Goal: Task Accomplishment & Management: Use online tool/utility

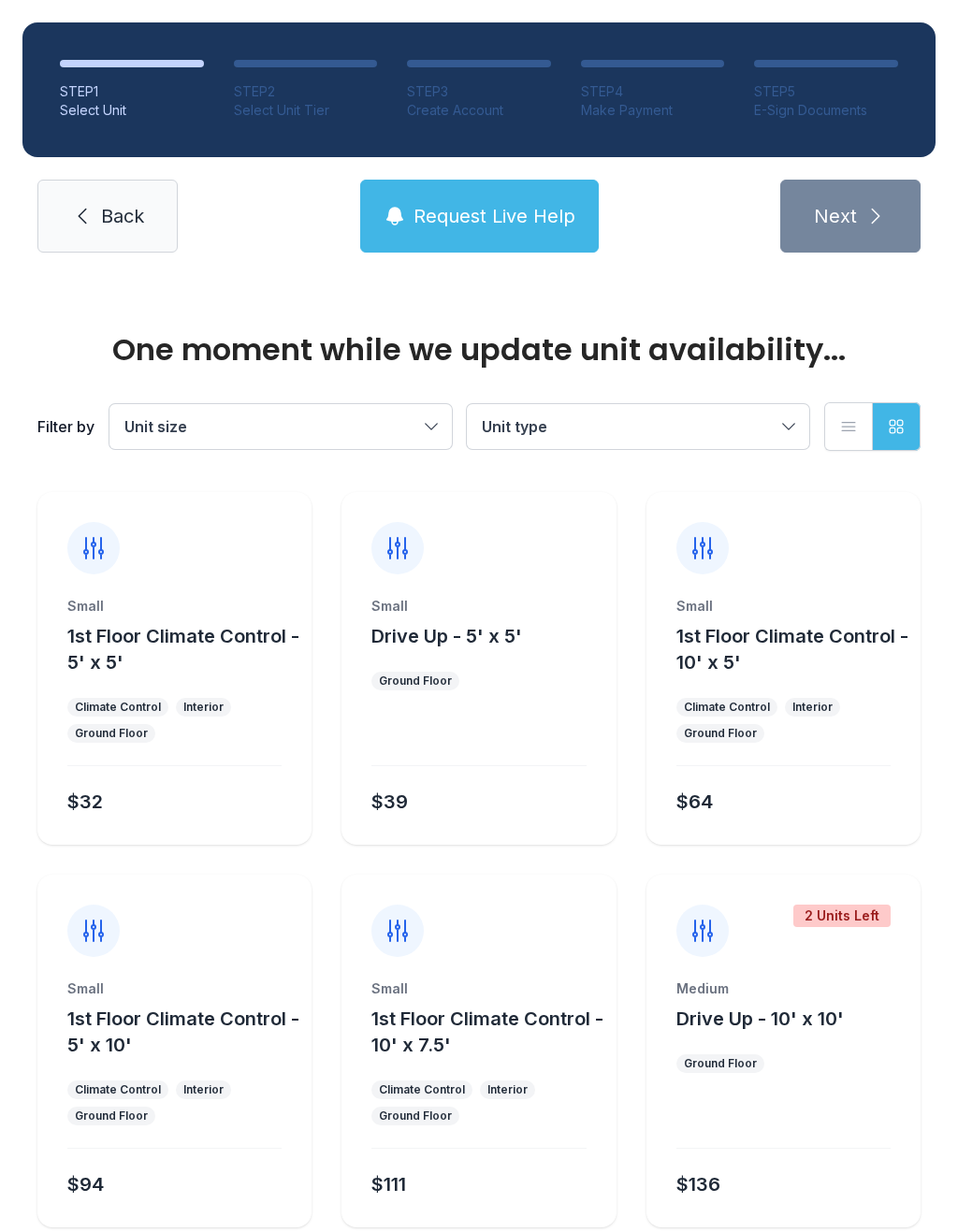
click at [114, 229] on link "Back" at bounding box center [107, 215] width 140 height 72
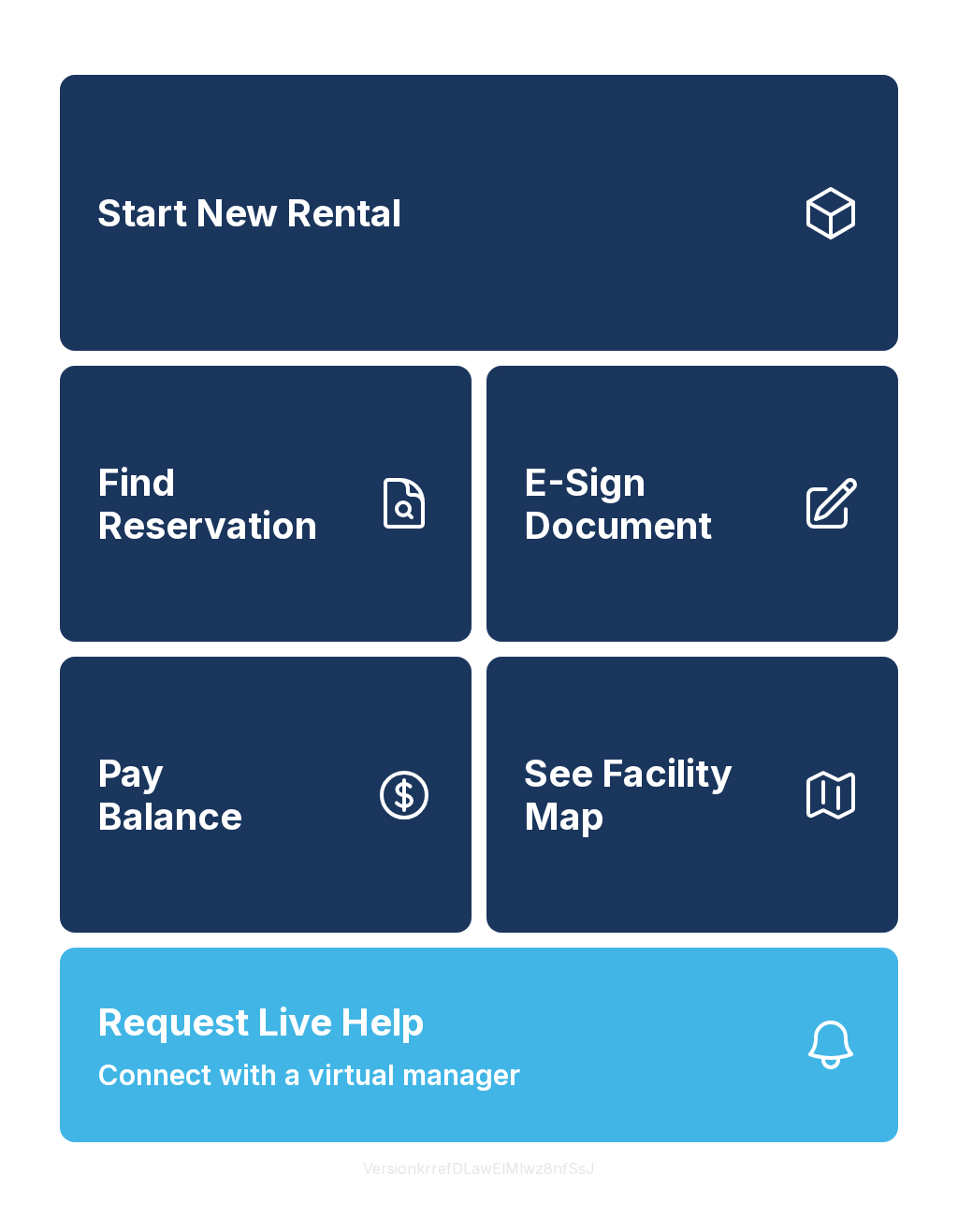
click at [382, 1050] on span "Request Live Help" at bounding box center [261, 1023] width 328 height 57
click at [610, 526] on span "E-Sign Document" at bounding box center [655, 504] width 262 height 85
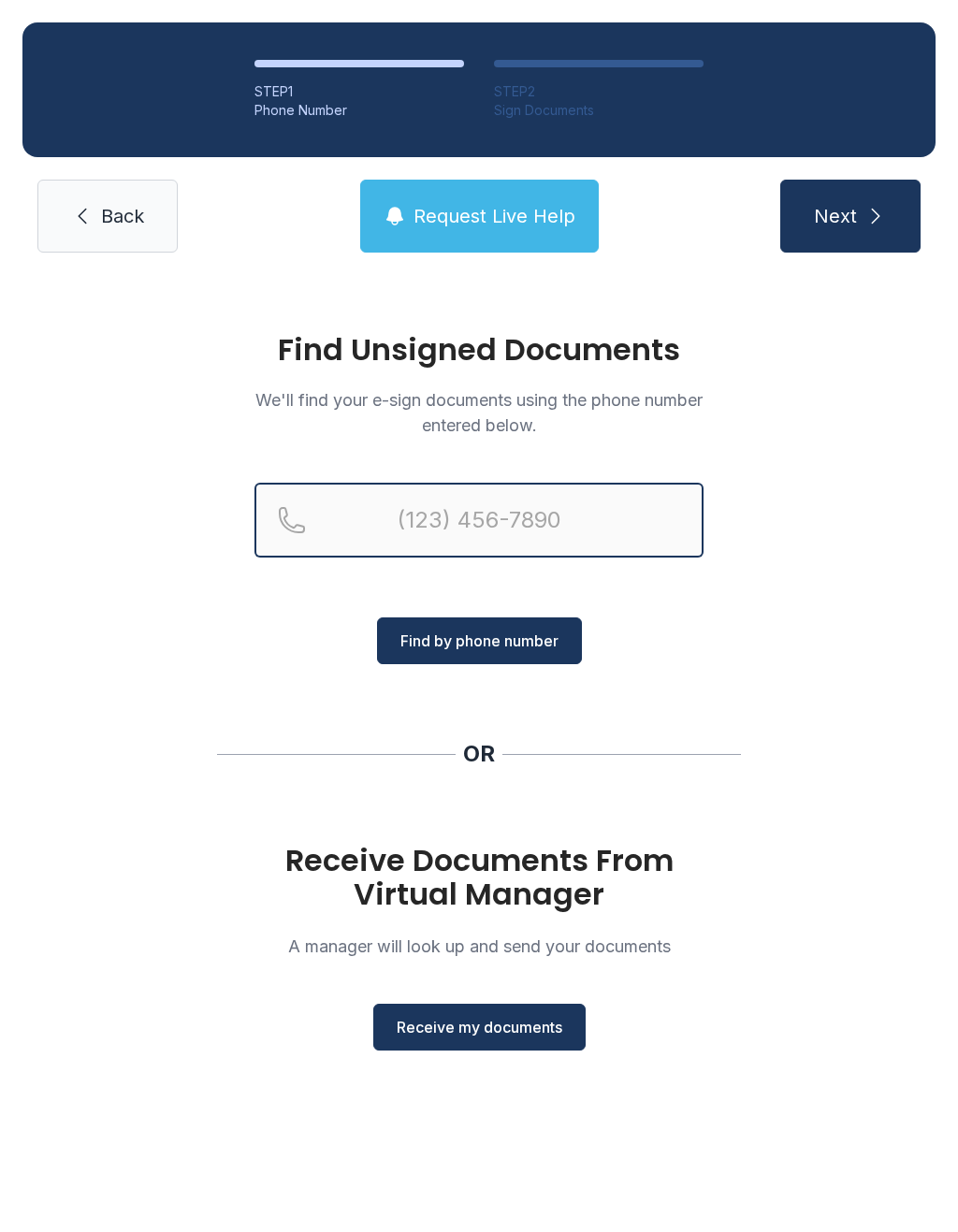
click at [457, 526] on input "Reservation phone number" at bounding box center [479, 519] width 449 height 74
type input "[PHONE_NUMBER]"
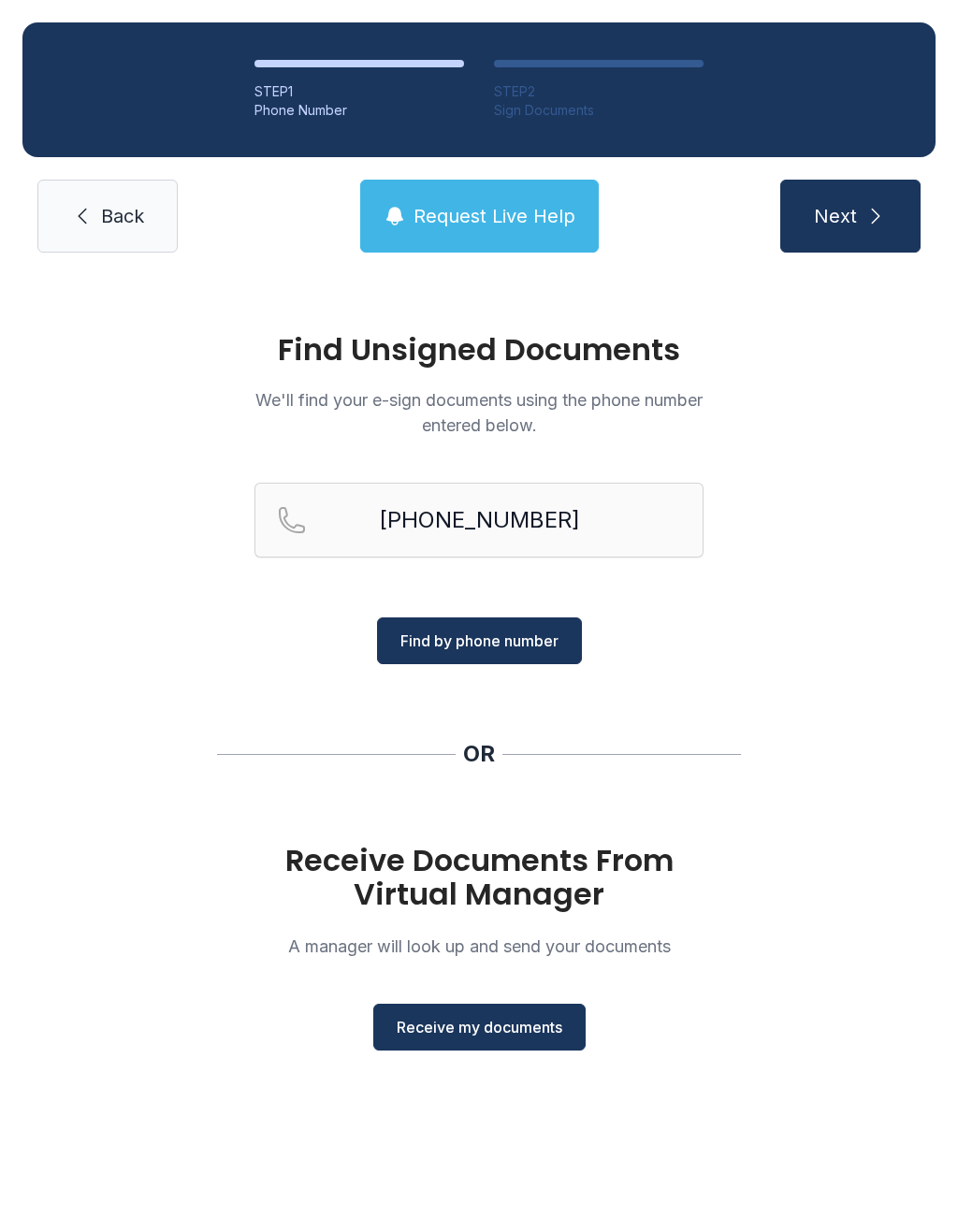
click at [475, 644] on span "Find by phone number" at bounding box center [479, 640] width 158 height 23
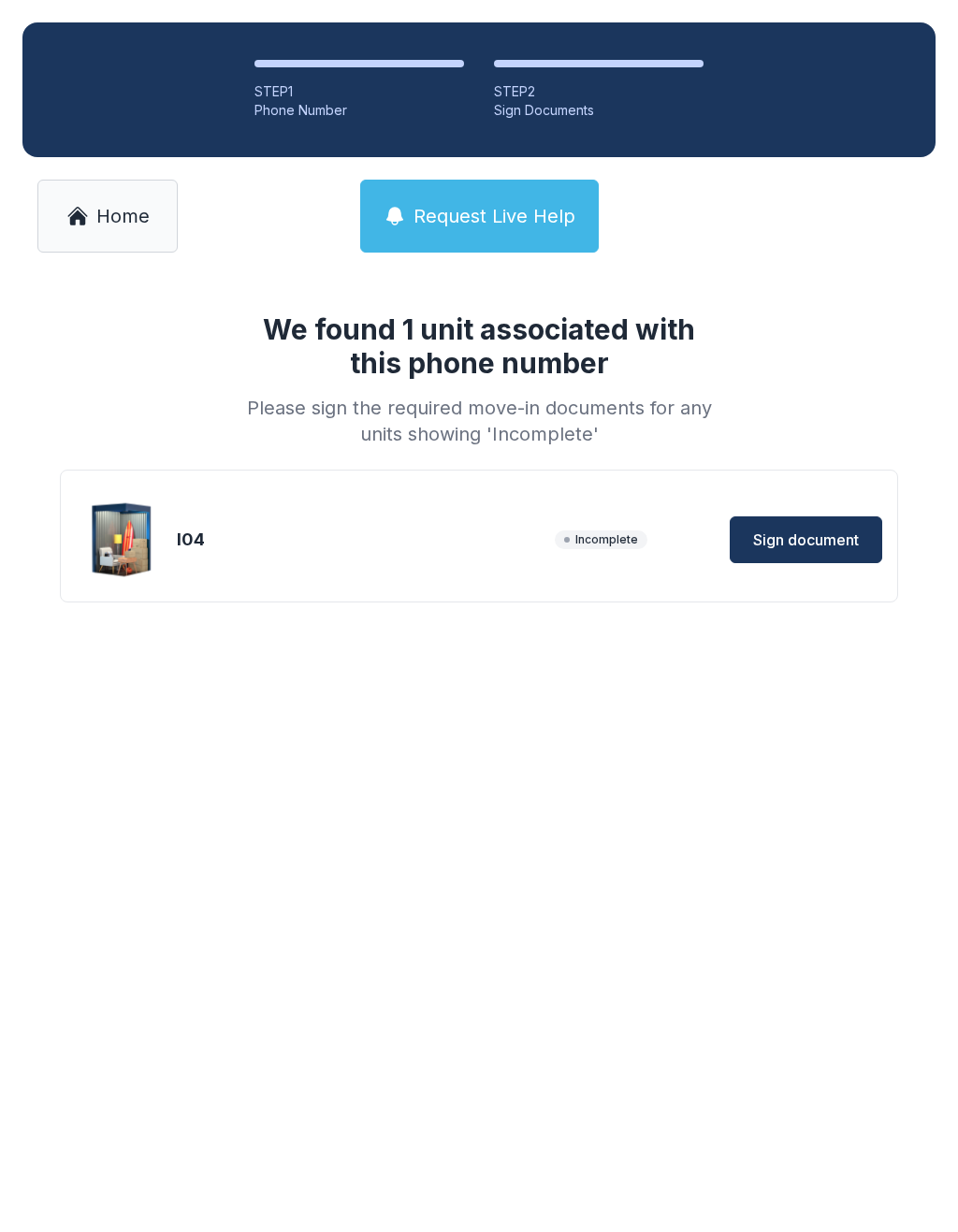
click at [805, 542] on span "Sign document" at bounding box center [806, 539] width 105 height 23
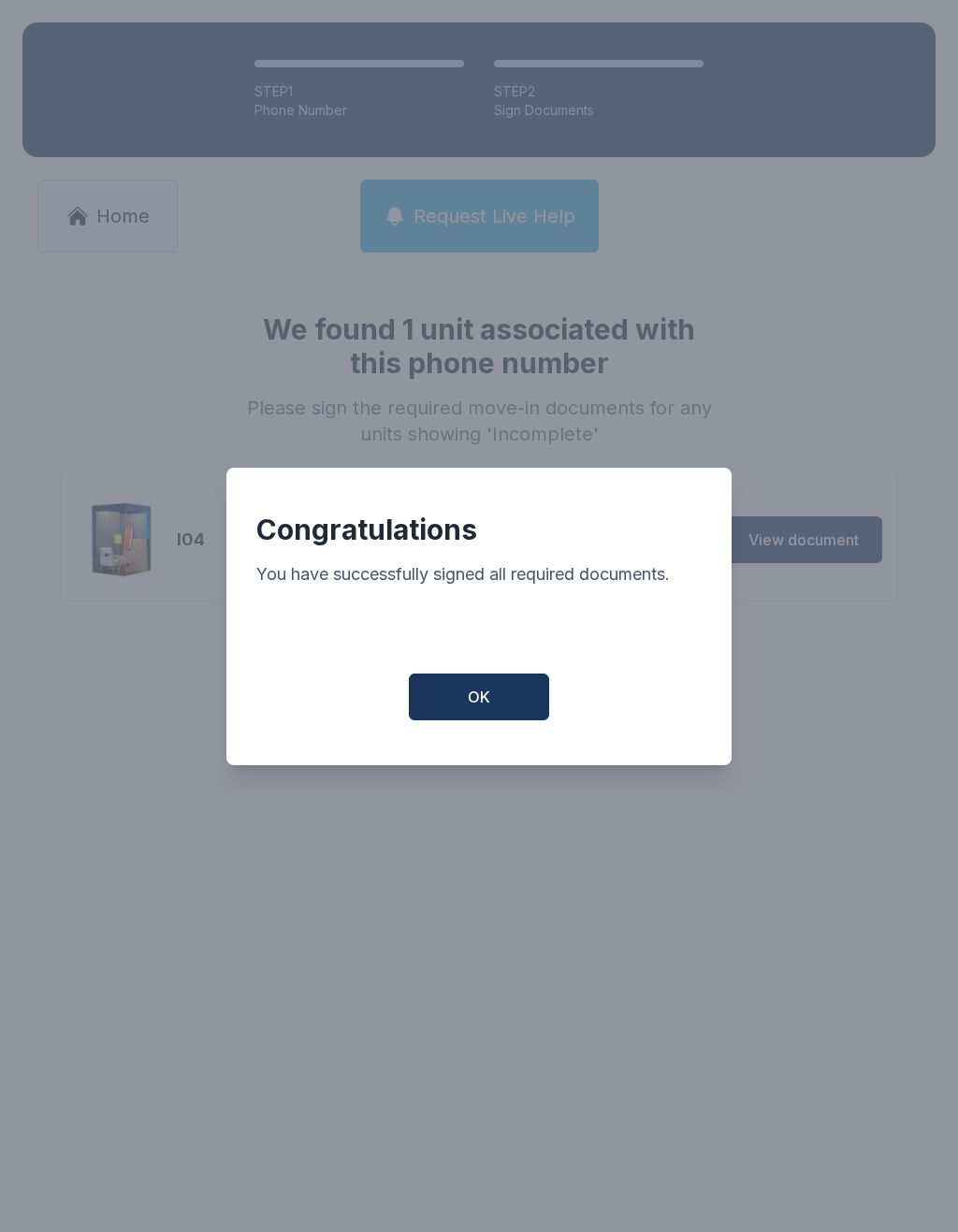
click at [468, 689] on button "OK" at bounding box center [479, 696] width 140 height 47
